Goal: Find contact information: Find contact information

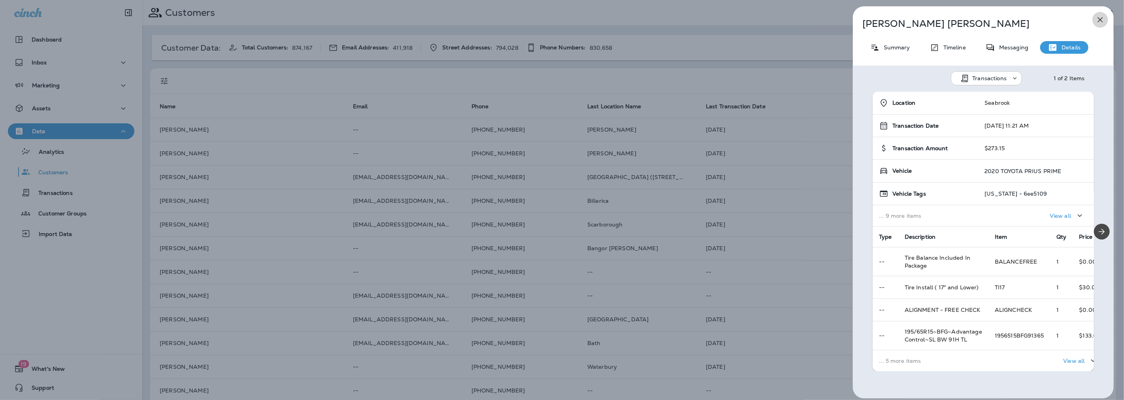
click at [1100, 18] on icon "button" at bounding box center [1099, 19] width 9 height 9
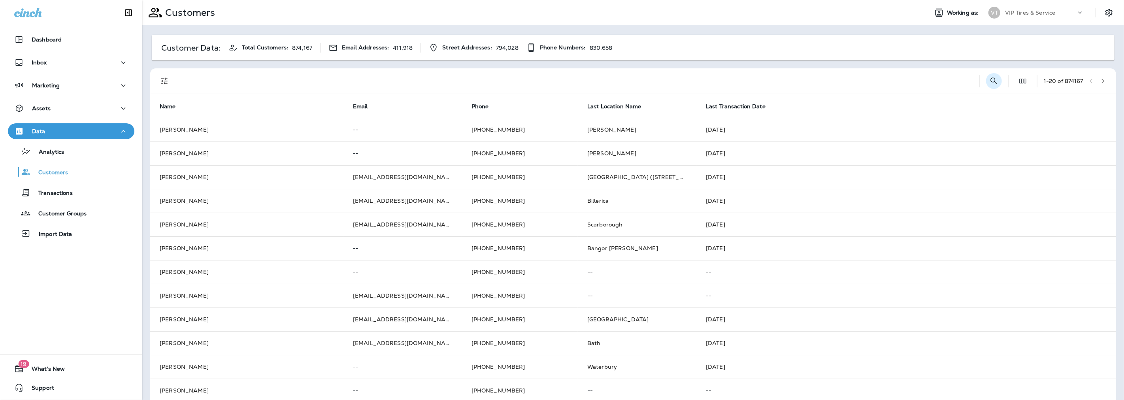
click at [990, 81] on icon "Search Customers" at bounding box center [993, 80] width 7 height 7
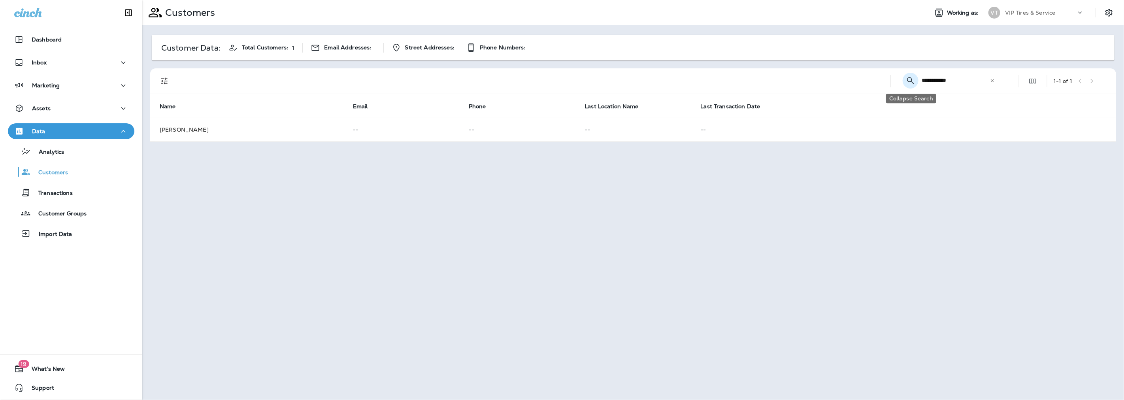
drag, startPoint x: 946, startPoint y: 84, endPoint x: 911, endPoint y: 79, distance: 35.5
click at [911, 79] on div "**********" at bounding box center [950, 80] width 107 height 21
type input "**********"
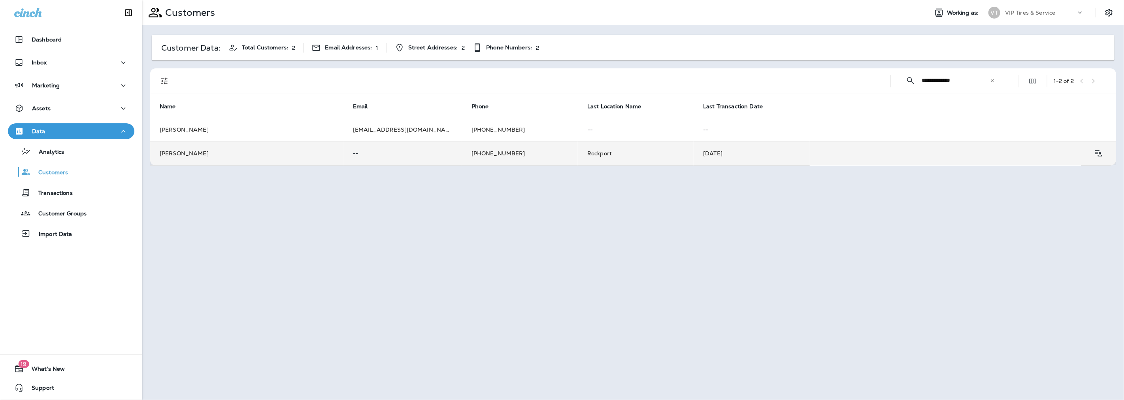
click at [564, 153] on td "[PHONE_NUMBER]" at bounding box center [520, 153] width 116 height 24
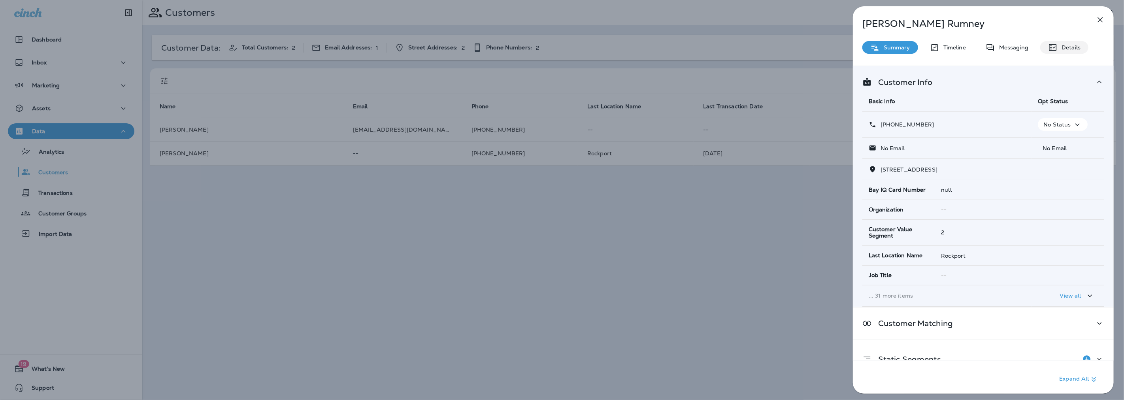
click at [1065, 48] on p "Details" at bounding box center [1068, 47] width 23 height 6
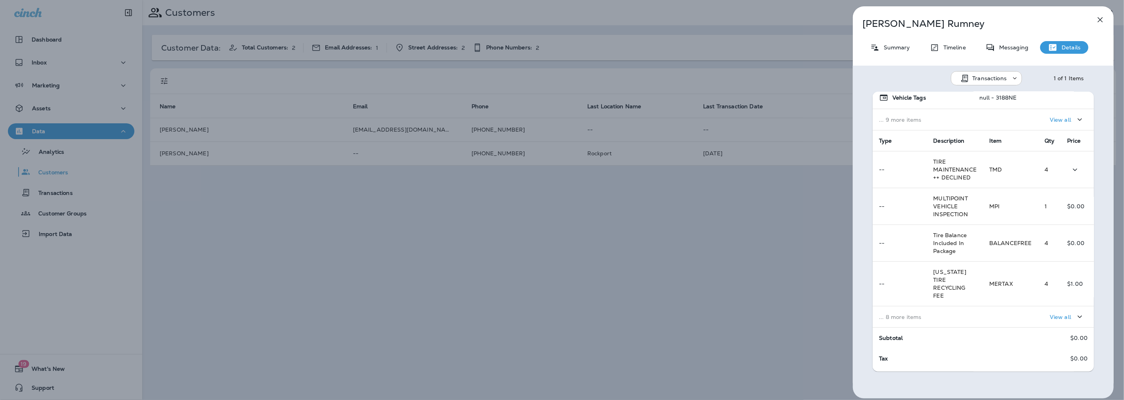
scroll to position [105, 0]
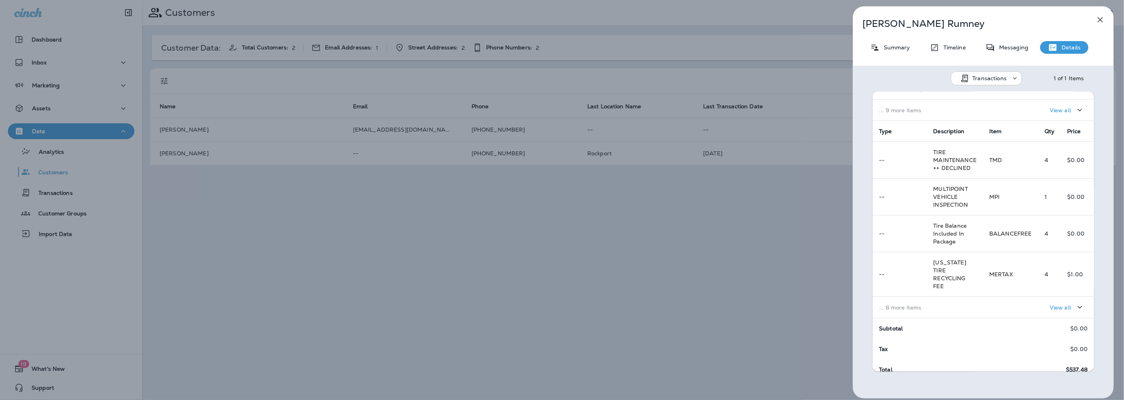
click at [1046, 300] on button "View all" at bounding box center [1066, 307] width 41 height 15
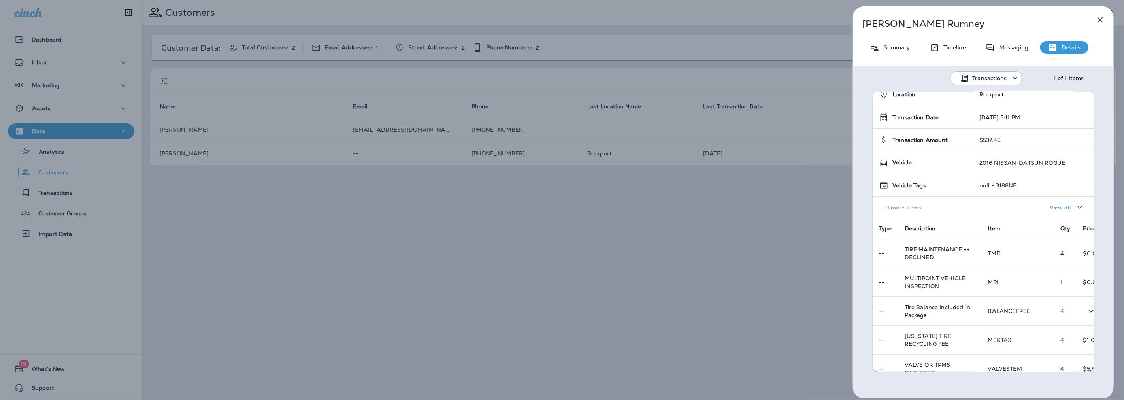
scroll to position [0, 0]
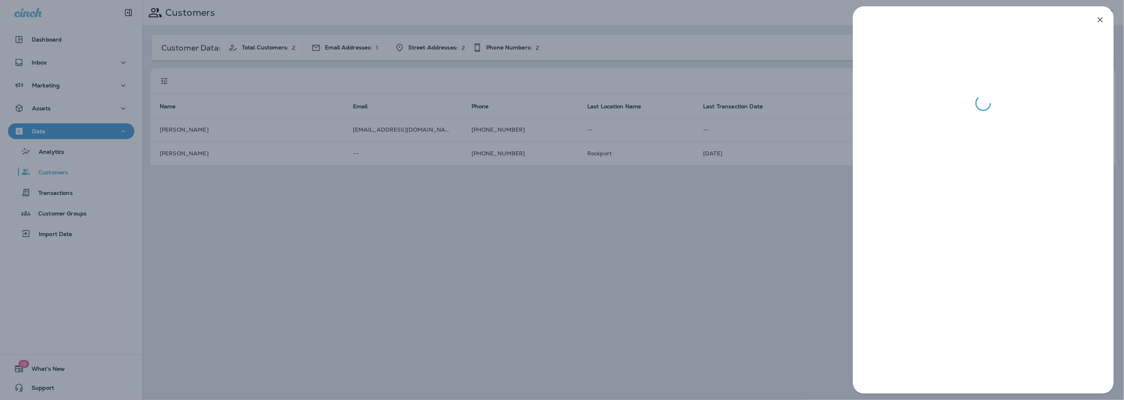
click at [397, 190] on div at bounding box center [562, 200] width 1124 height 400
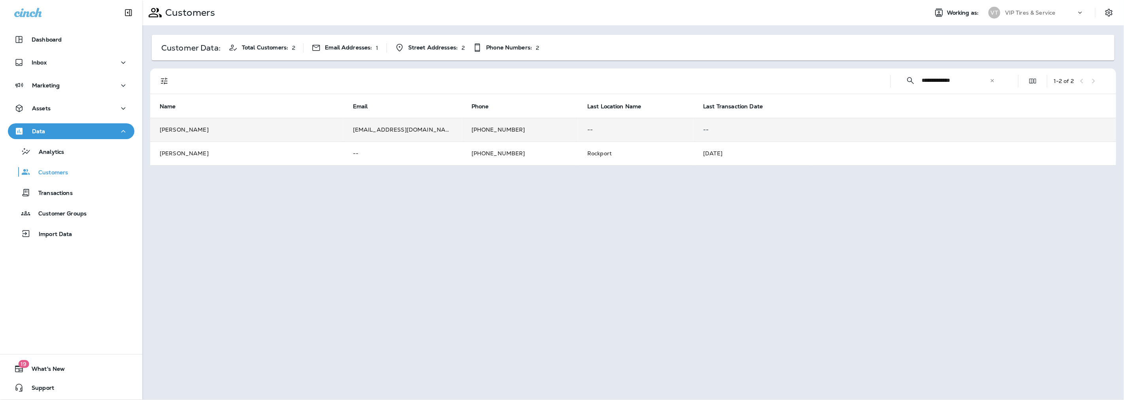
click at [411, 129] on td "[EMAIL_ADDRESS][DOMAIN_NAME]" at bounding box center [402, 130] width 119 height 24
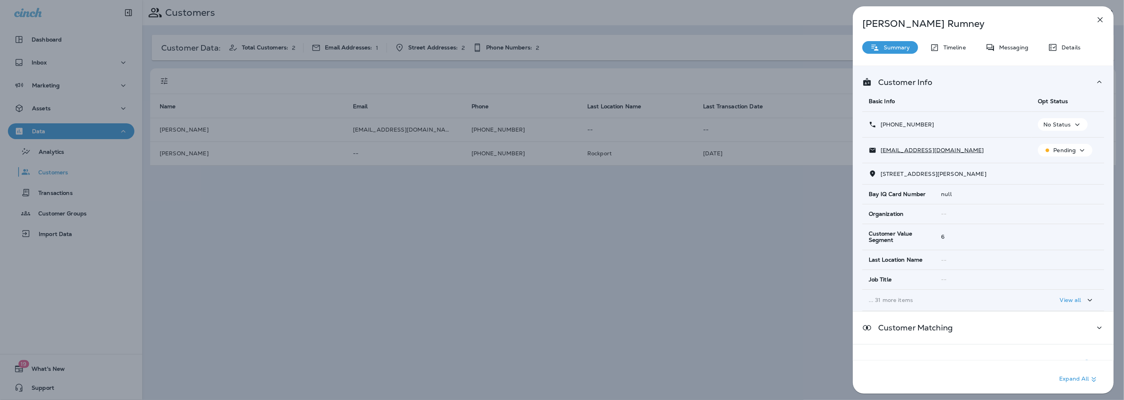
click at [1061, 43] on div "Details" at bounding box center [1064, 47] width 48 height 13
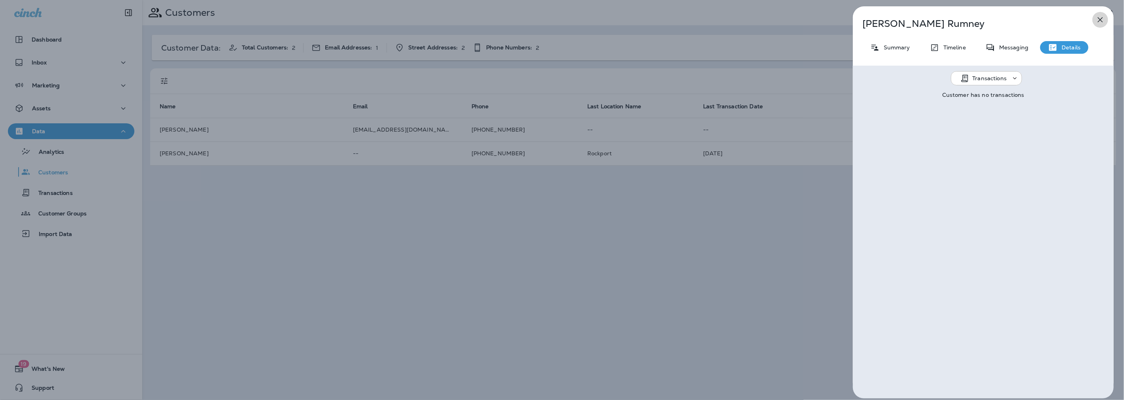
click at [1100, 19] on icon "button" at bounding box center [1099, 19] width 9 height 9
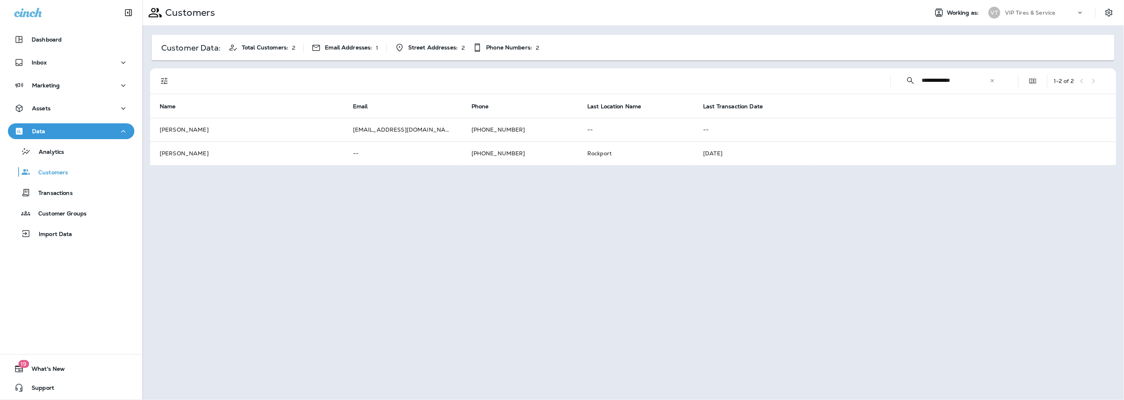
click at [992, 83] on icon at bounding box center [992, 81] width 6 height 6
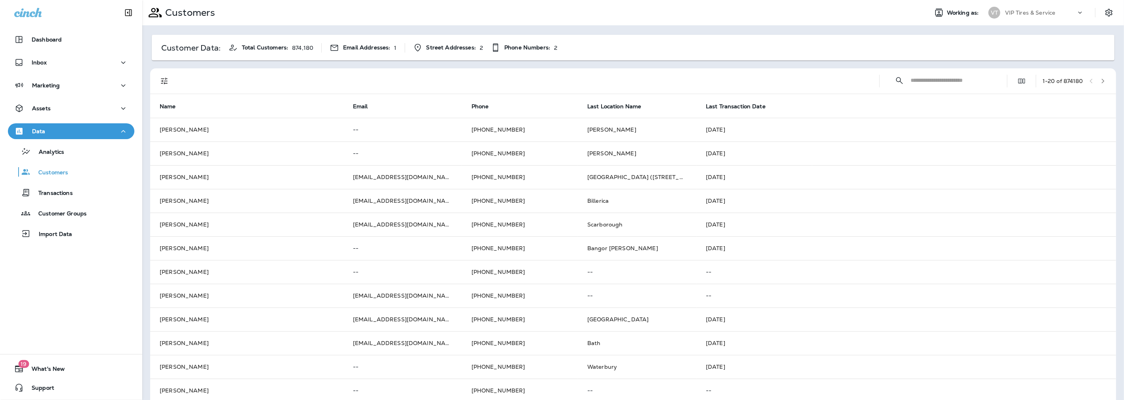
click at [962, 86] on input "text" at bounding box center [951, 80] width 82 height 21
type input "**********"
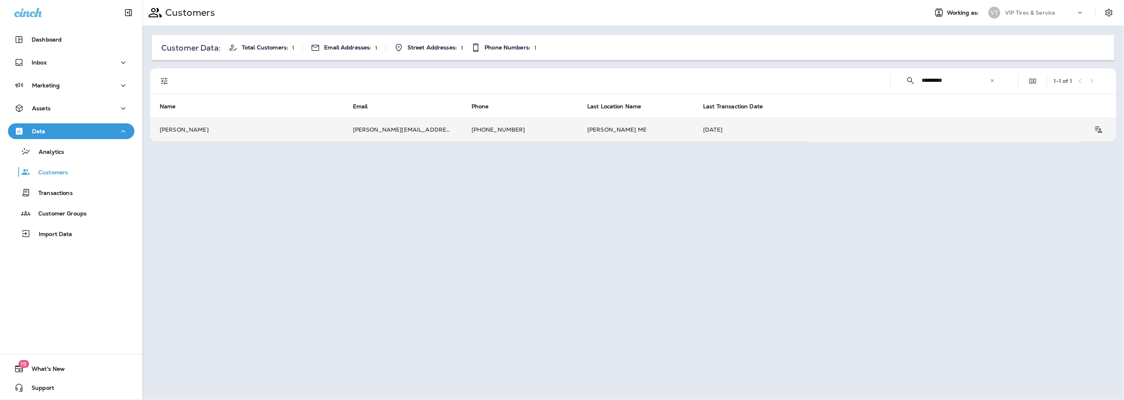
click at [515, 136] on td "[PHONE_NUMBER]" at bounding box center [520, 130] width 116 height 24
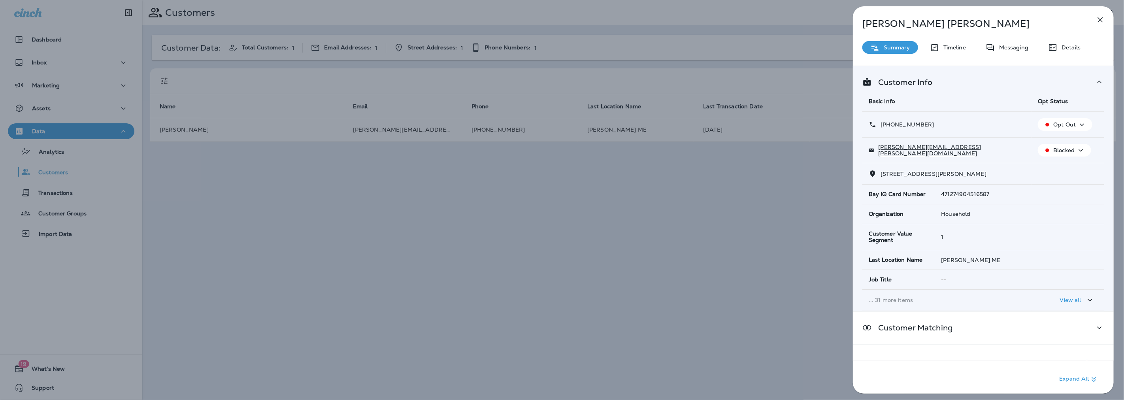
click at [1066, 53] on div "Details" at bounding box center [1064, 47] width 48 height 13
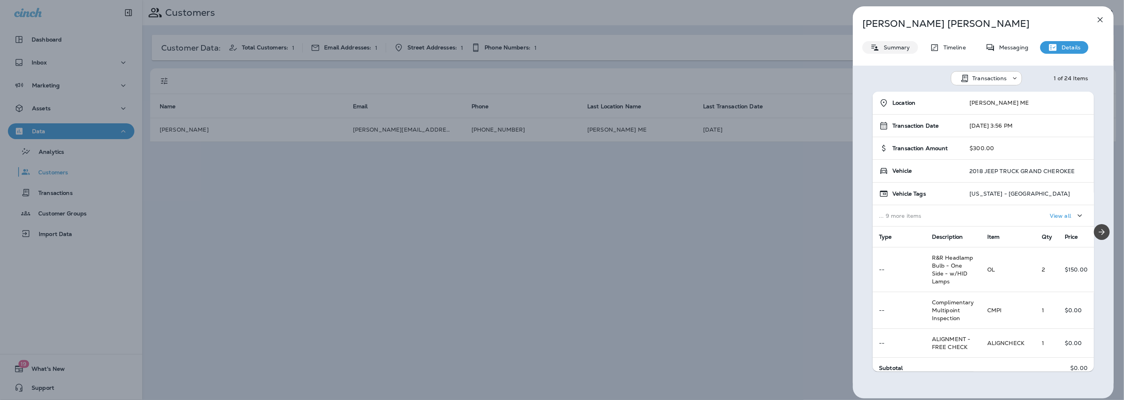
click at [881, 49] on p "Summary" at bounding box center [894, 47] width 30 height 6
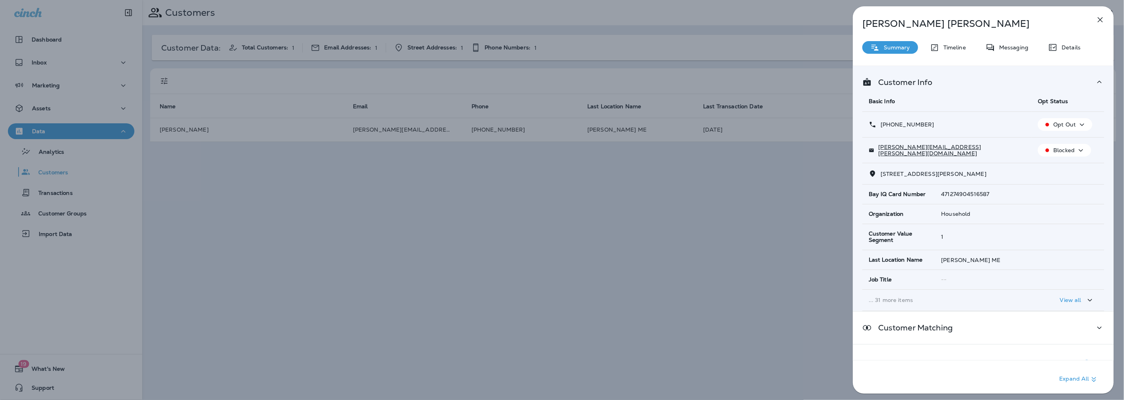
drag, startPoint x: 933, startPoint y: 123, endPoint x: 887, endPoint y: 128, distance: 46.5
click at [887, 128] on div "[PHONE_NUMBER]" at bounding box center [946, 125] width 156 height 8
copy p "[PHONE_NUMBER]"
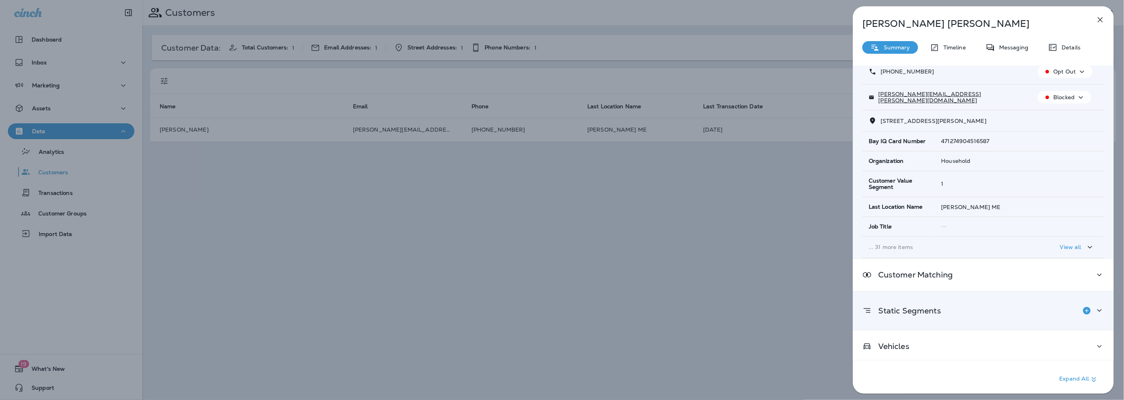
scroll to position [56, 0]
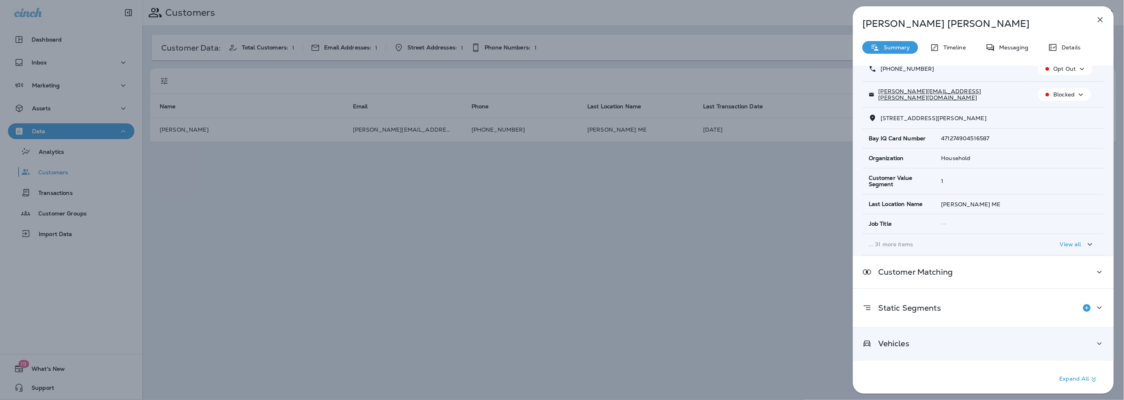
click at [915, 342] on div "Vehicles" at bounding box center [983, 344] width 242 height 10
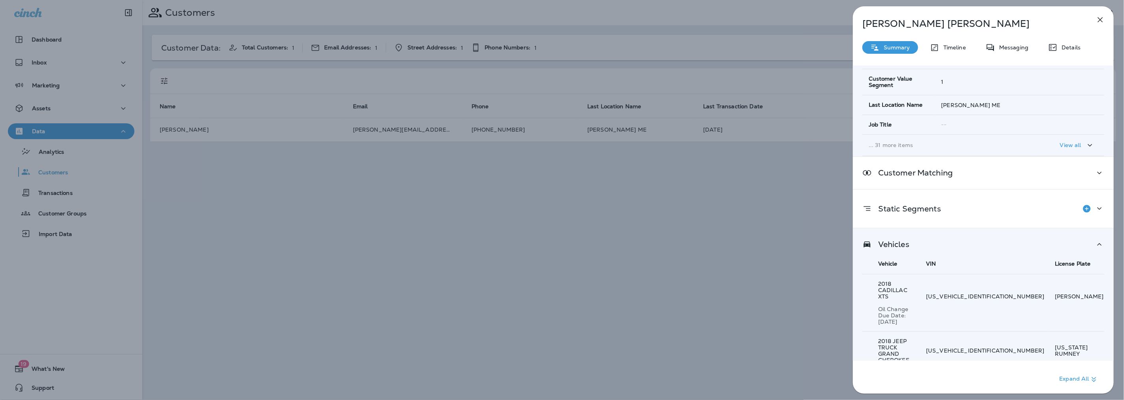
scroll to position [211, 0]
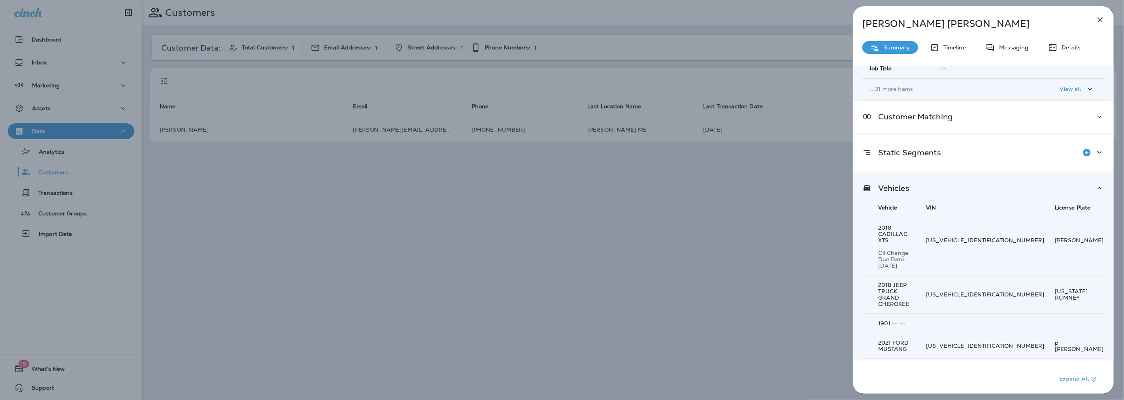
click at [1096, 188] on icon at bounding box center [1098, 188] width 9 height 10
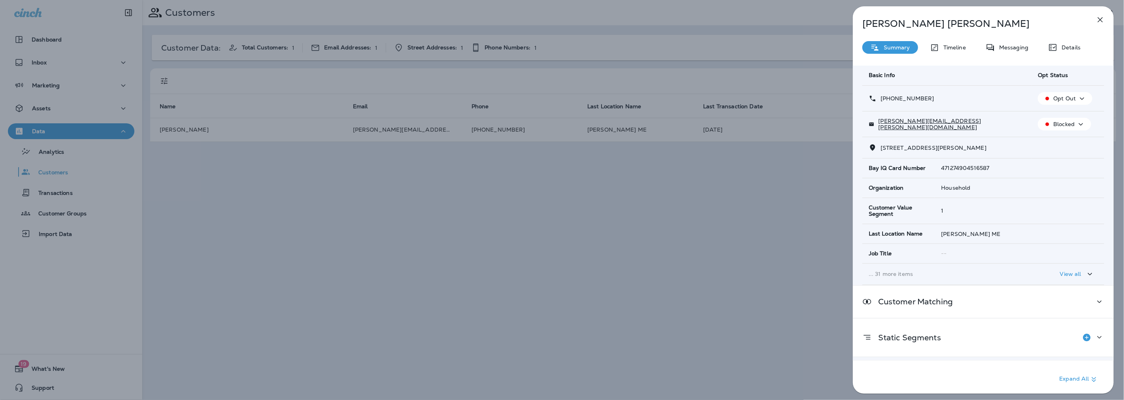
scroll to position [0, 0]
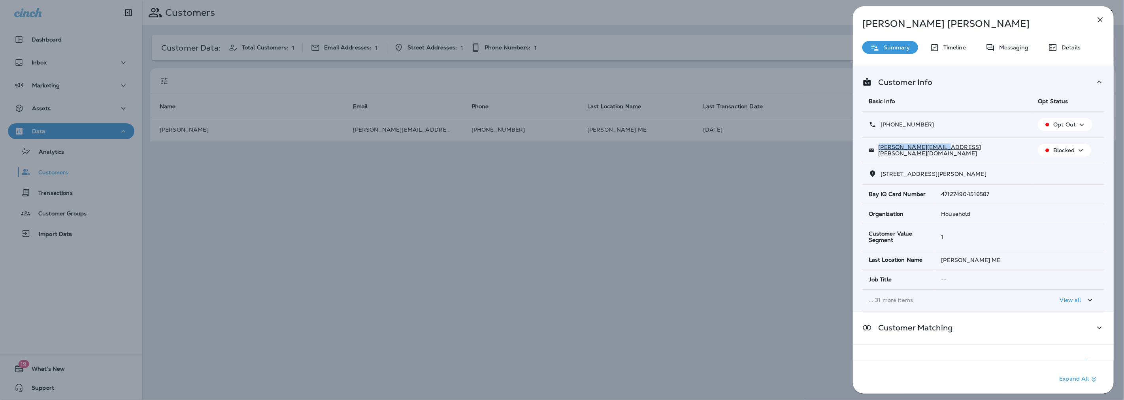
drag, startPoint x: 949, startPoint y: 148, endPoint x: 879, endPoint y: 151, distance: 69.6
click at [879, 151] on div "[PERSON_NAME][EMAIL_ADDRESS][PERSON_NAME][DOMAIN_NAME]" at bounding box center [946, 150] width 156 height 13
copy p "[PERSON_NAME][EMAIL_ADDRESS][PERSON_NAME][DOMAIN_NAME]"
